Goal: Task Accomplishment & Management: Manage account settings

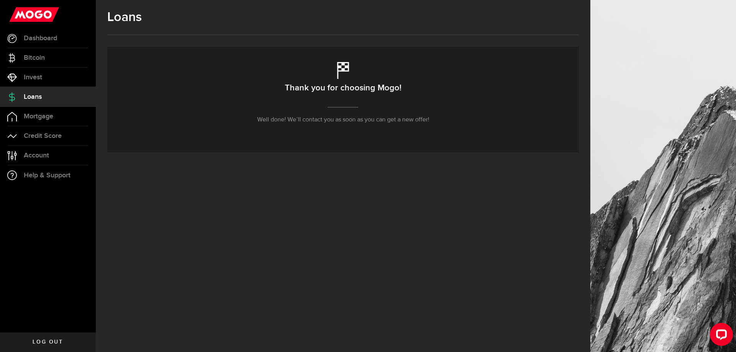
click at [359, 109] on div "Thank you for choosing Mogo! Well done! We’ll contact you as soon as you can ge…" at bounding box center [343, 100] width 472 height 106
click at [69, 112] on link "Mortgage" at bounding box center [48, 116] width 96 height 19
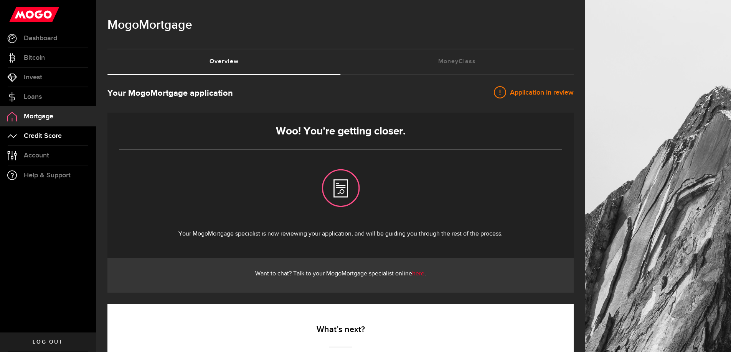
click at [59, 134] on span "Credit Score" at bounding box center [43, 136] width 38 height 7
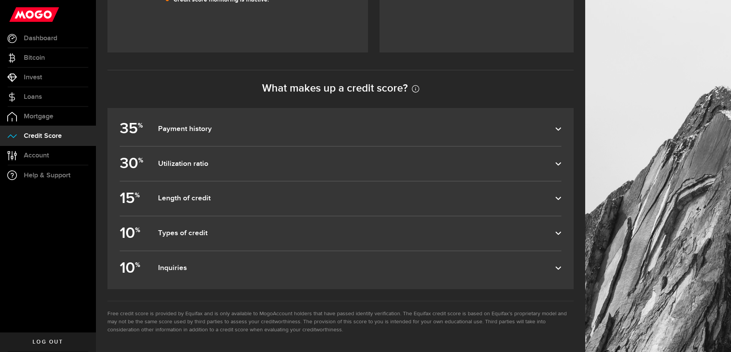
scroll to position [329, 0]
click at [237, 141] on label "35 % Payment history" at bounding box center [340, 129] width 441 height 34
click at [0, 0] on input "35 % Payment history" at bounding box center [0, 0] width 0 height 0
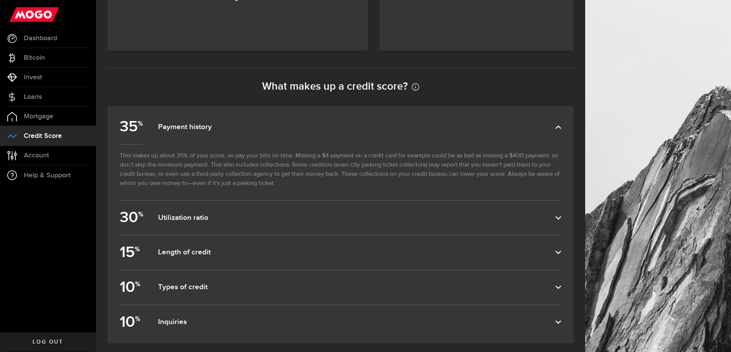
click at [237, 141] on label "35 % Payment history" at bounding box center [340, 127] width 441 height 34
click at [0, 0] on input "35 % Payment history" at bounding box center [0, 0] width 0 height 0
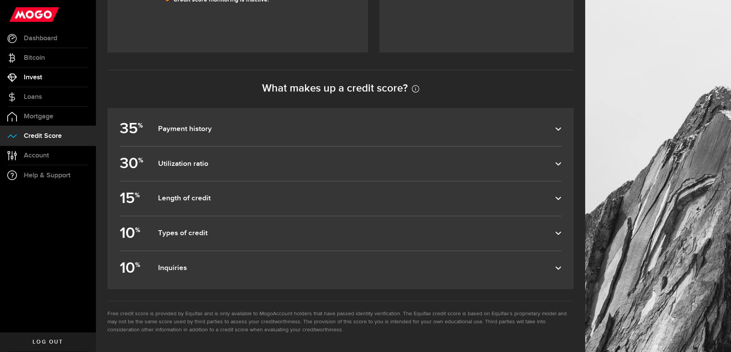
click at [40, 74] on span "Invest" at bounding box center [33, 77] width 18 height 7
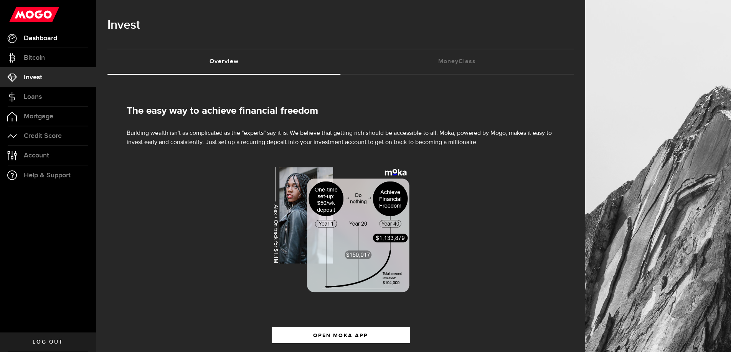
click at [34, 36] on span "Dashboard" at bounding box center [40, 38] width 33 height 7
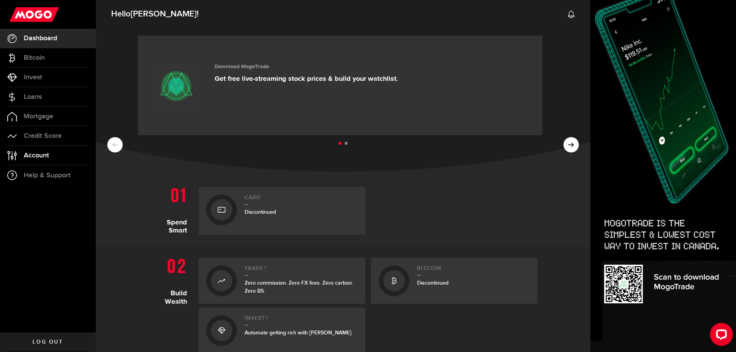
click at [38, 153] on span "Account" at bounding box center [36, 155] width 25 height 7
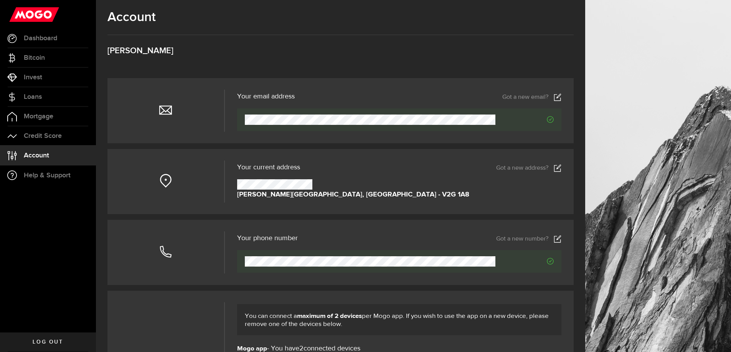
click at [559, 163] on header "Your current address Pending Due to frequent recent changes to your residential…" at bounding box center [399, 168] width 324 height 11
click at [560, 167] on icon at bounding box center [557, 169] width 8 height 8
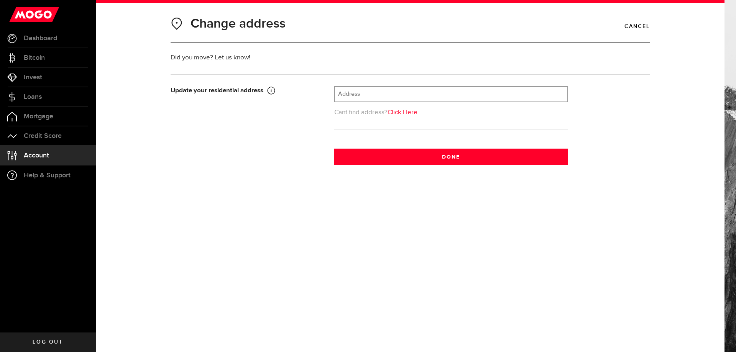
click at [400, 100] on input "text" at bounding box center [451, 94] width 232 height 15
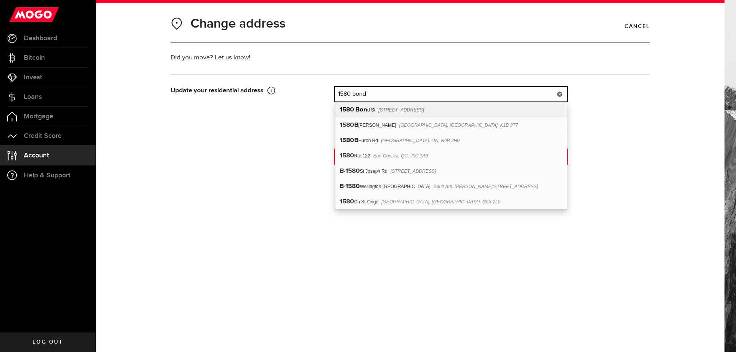
click at [398, 110] on span "[STREET_ADDRESS]" at bounding box center [401, 109] width 46 height 5
type input "1580 Bond St"
type input "1580"
type input "Bond St"
type input "[GEOGRAPHIC_DATA]"
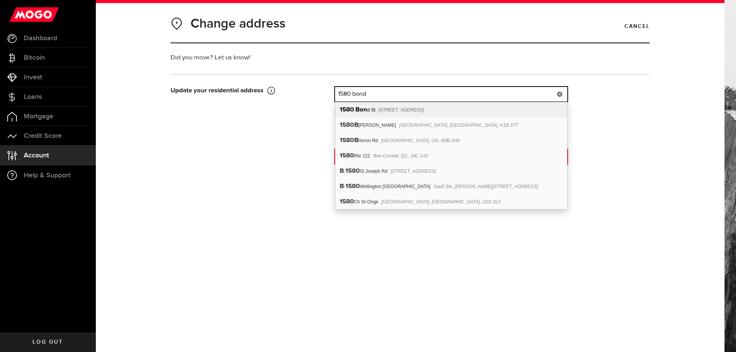
select select "BC"
type input "V7J 1E7"
type input "[GEOGRAPHIC_DATA]"
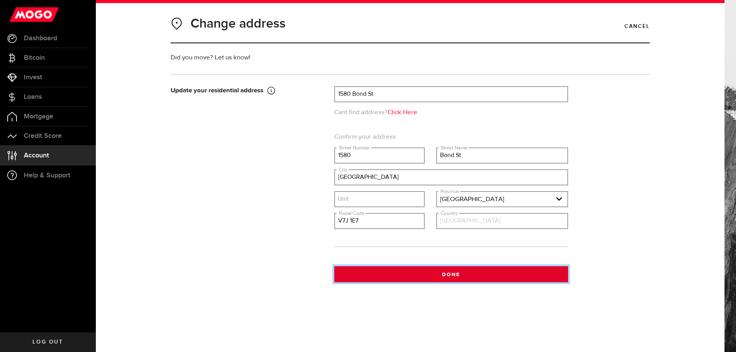
click at [450, 274] on button "Done" at bounding box center [451, 275] width 234 height 16
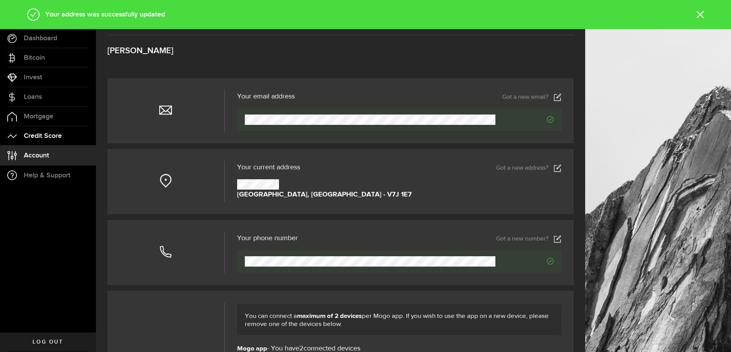
click at [40, 132] on link "Credit Score" at bounding box center [48, 136] width 96 height 19
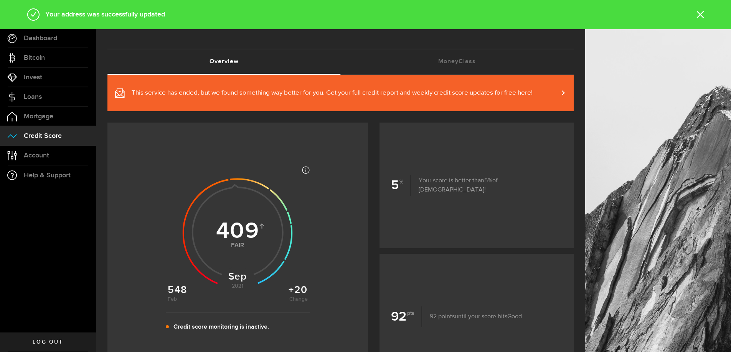
click at [46, 126] on li "Credit Score Credit Score" at bounding box center [48, 136] width 96 height 20
click at [48, 122] on link "Mortgage" at bounding box center [48, 116] width 96 height 19
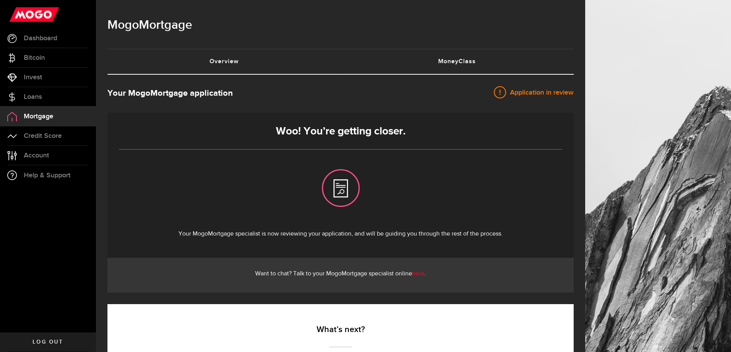
click at [470, 59] on link "MoneyClass (requires attention)" at bounding box center [457, 61] width 233 height 25
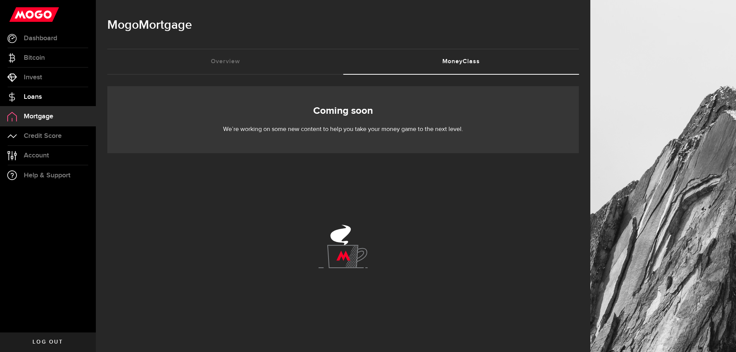
click at [45, 88] on link "Loans" at bounding box center [48, 96] width 96 height 19
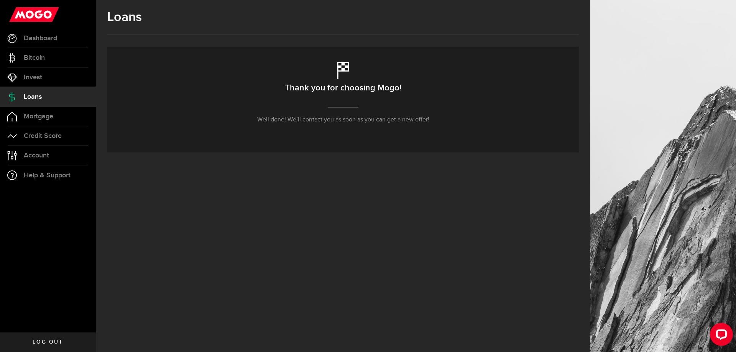
click at [113, 19] on h1 "Loans" at bounding box center [343, 17] width 472 height 15
click at [40, 12] on use at bounding box center [34, 14] width 50 height 15
